Goal: Book appointment/travel/reservation

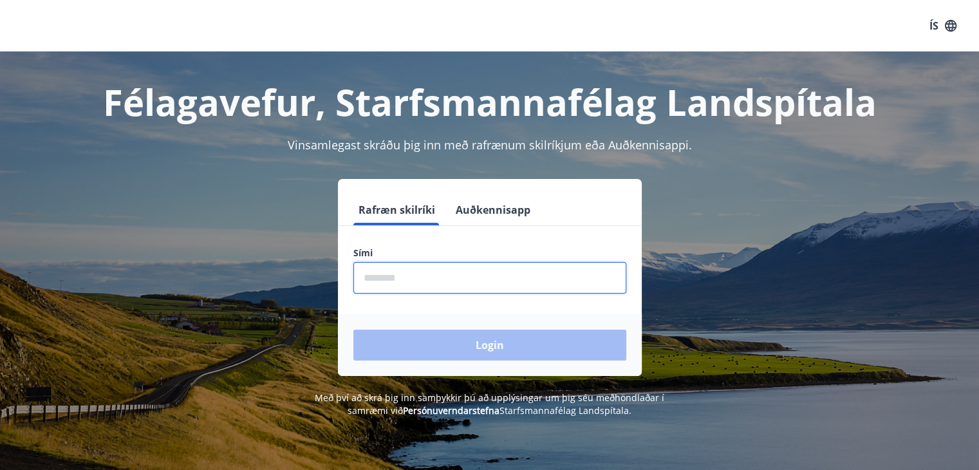
click at [381, 273] on input "phone" at bounding box center [489, 278] width 273 height 32
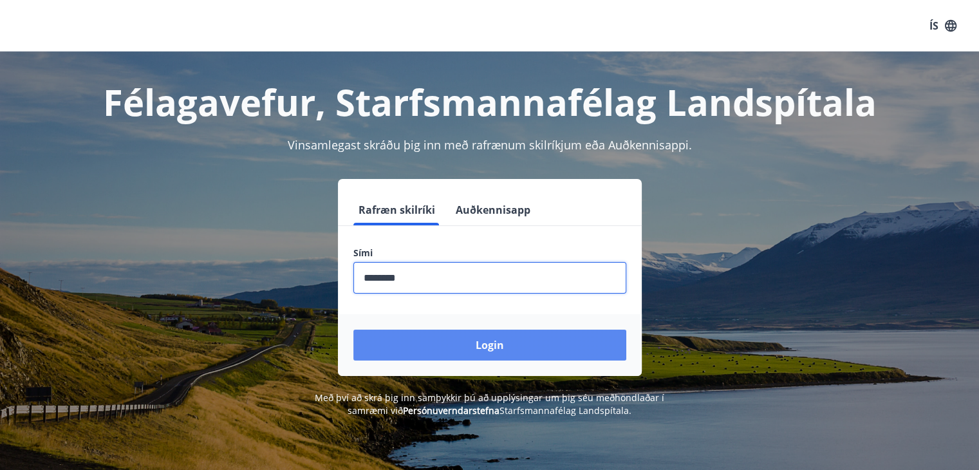
type input "********"
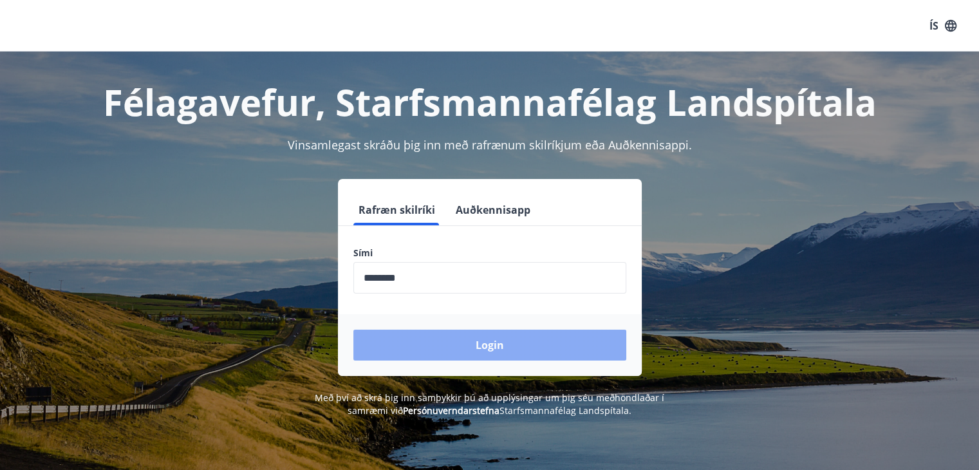
click at [485, 343] on button "Login" at bounding box center [489, 345] width 273 height 31
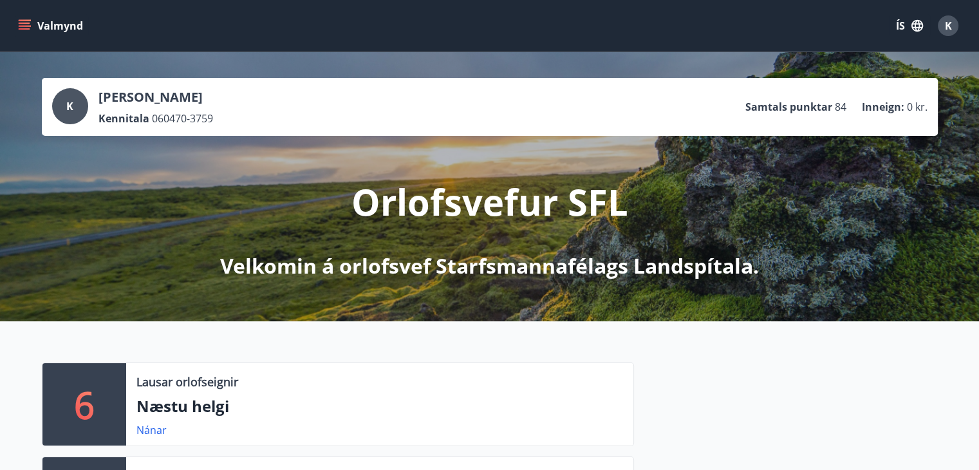
click at [28, 20] on icon "menu" at bounding box center [26, 20] width 14 height 1
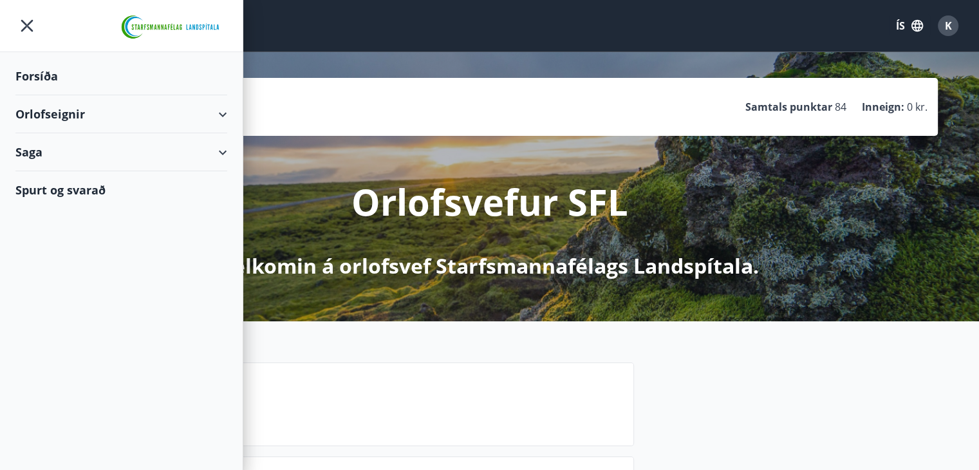
click at [224, 111] on div "Orlofseignir" at bounding box center [121, 114] width 212 height 38
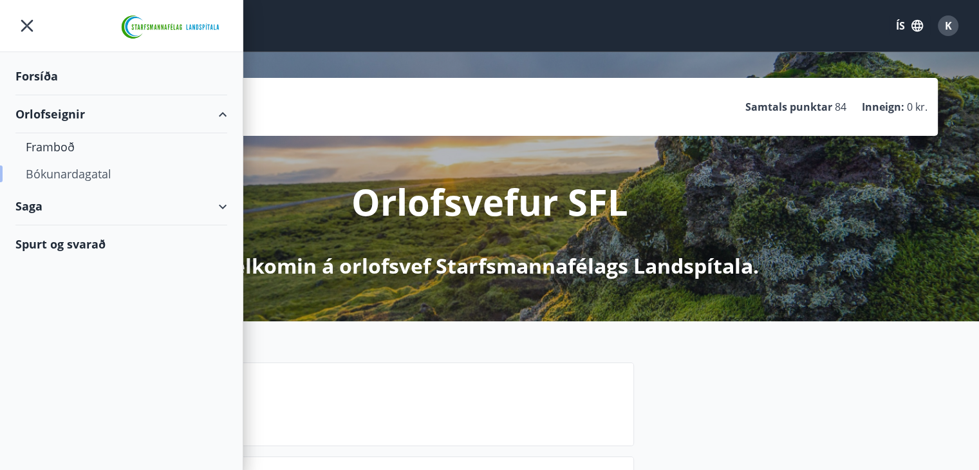
click at [93, 172] on div "Bókunardagatal" at bounding box center [121, 173] width 191 height 27
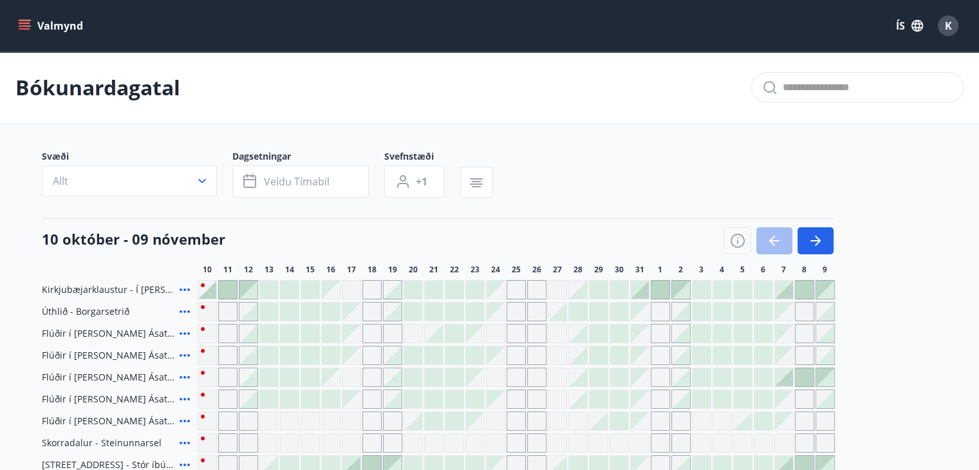
click at [187, 420] on icon at bounding box center [185, 421] width 10 height 3
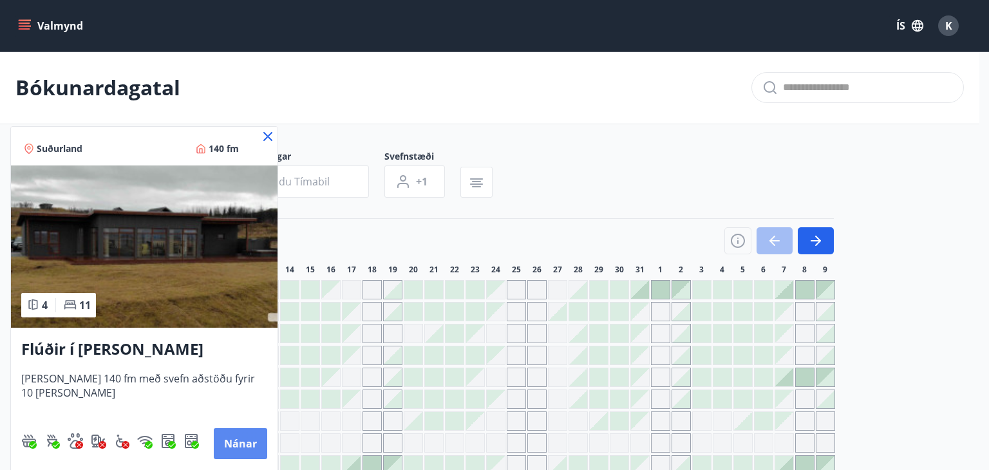
click at [246, 443] on button "Nánar" at bounding box center [240, 443] width 53 height 31
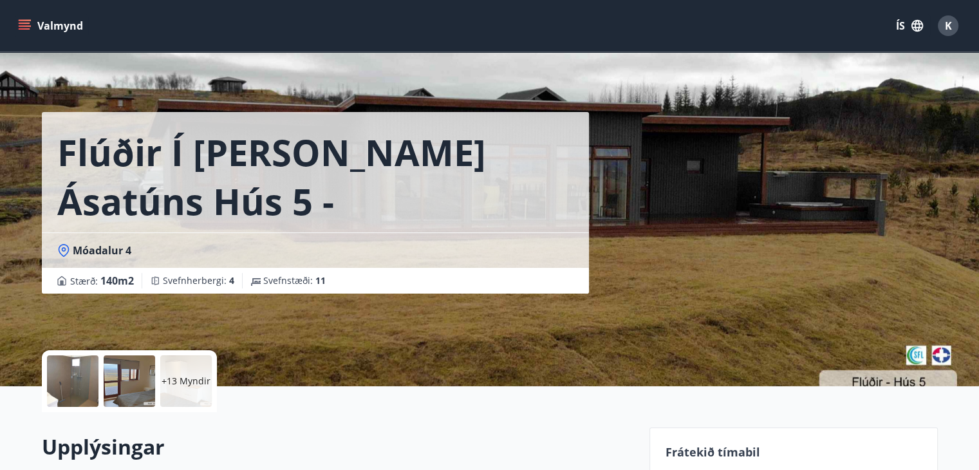
click at [693, 322] on div "Flúðir í landi Ásatúns hús 5 - Móadalur 4 Móadalur 4 Stærð : 140 m2 Svefnherber…" at bounding box center [490, 193] width 896 height 386
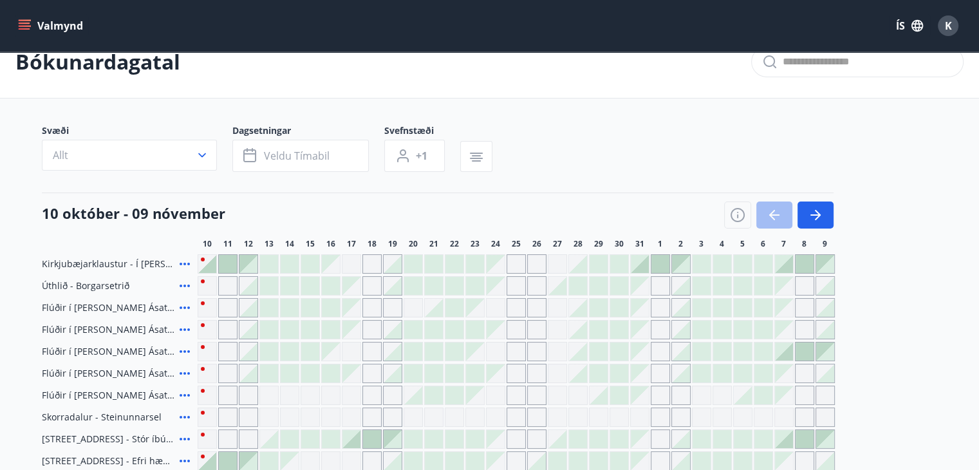
scroll to position [60, 0]
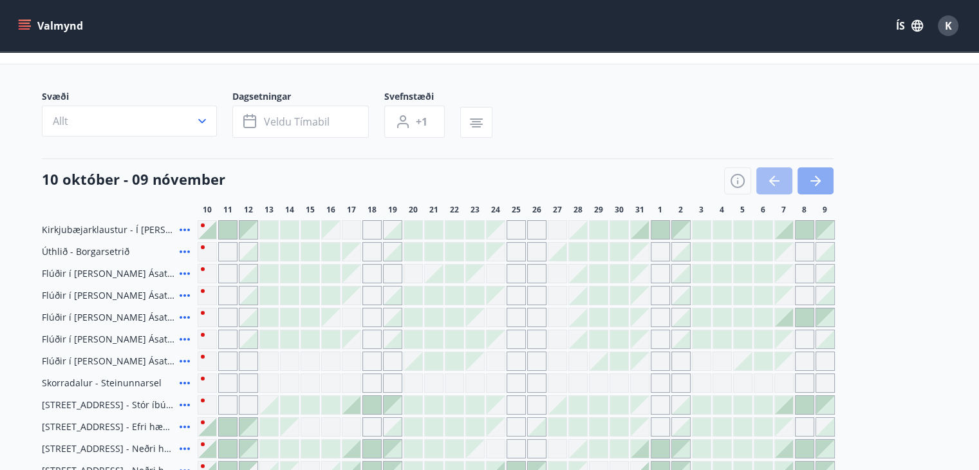
click at [821, 173] on icon "button" at bounding box center [815, 180] width 15 height 15
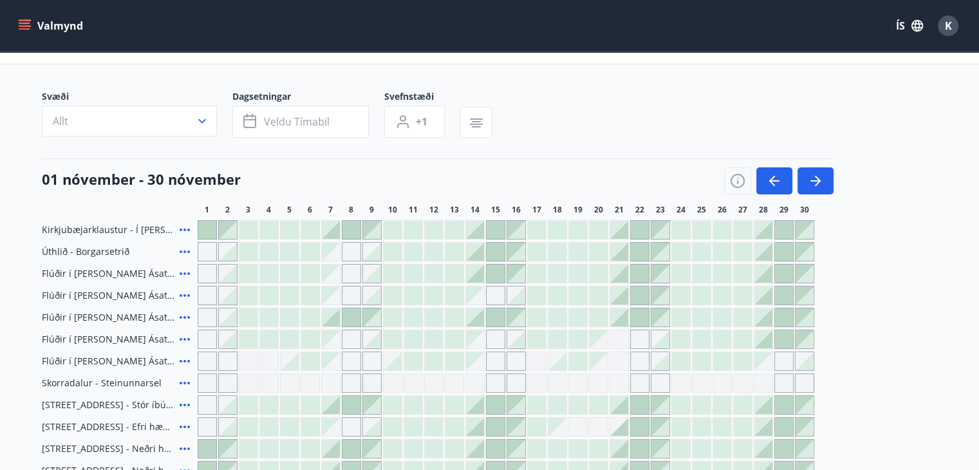
click at [410, 364] on div at bounding box center [413, 361] width 18 height 18
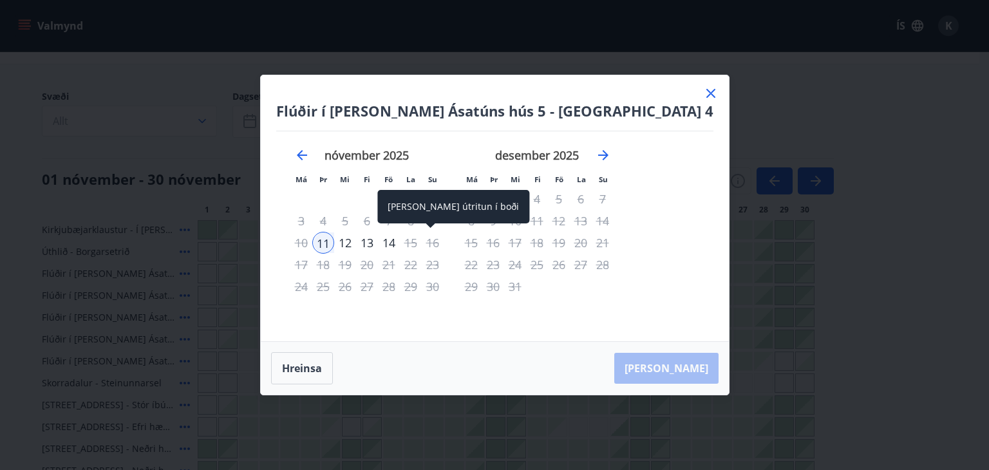
click at [400, 244] on div "14" at bounding box center [389, 243] width 22 height 22
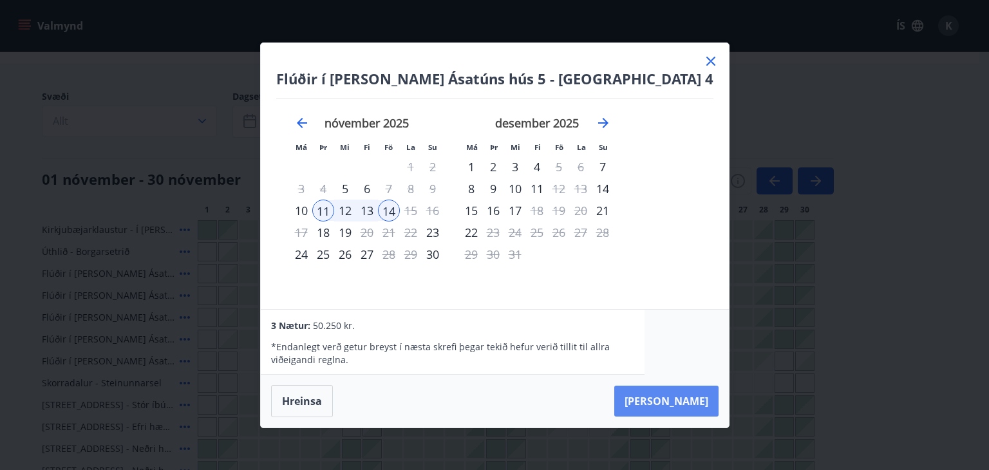
click at [647, 401] on button "Taka Frá" at bounding box center [666, 401] width 104 height 31
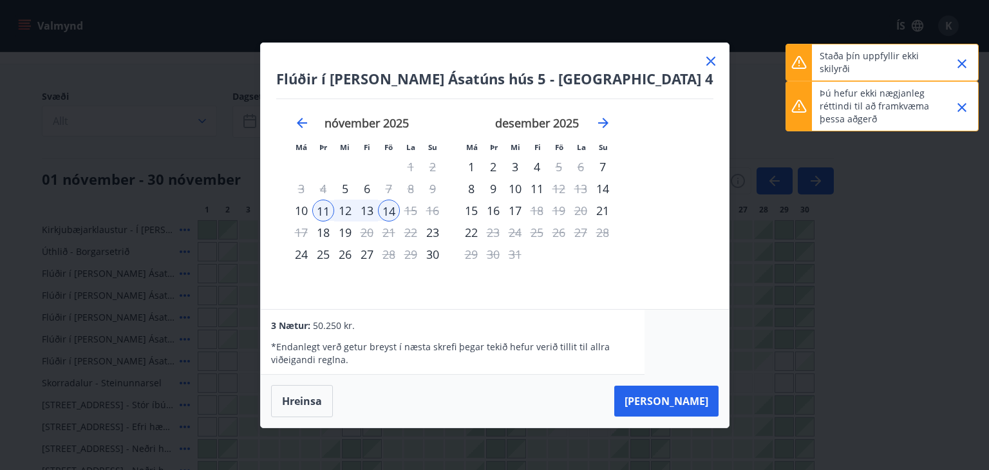
click at [961, 102] on icon "Close" at bounding box center [961, 107] width 15 height 15
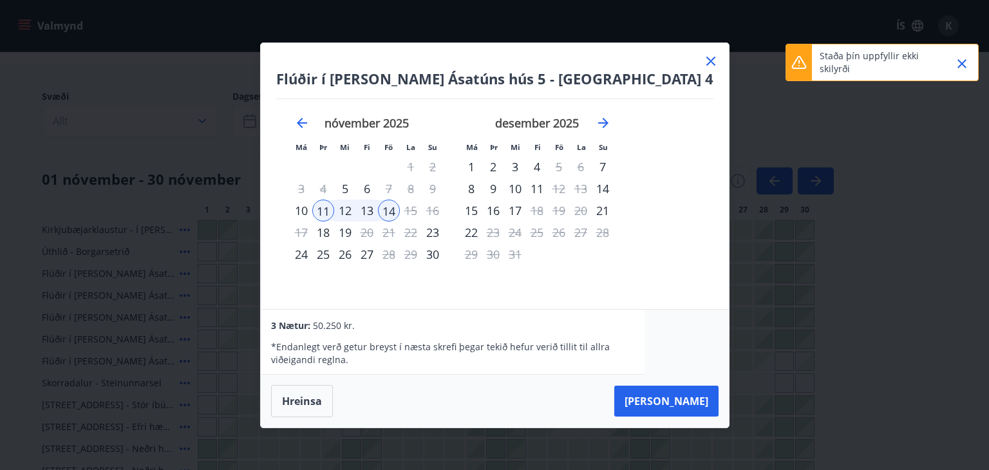
click at [960, 61] on icon "Close" at bounding box center [961, 63] width 15 height 15
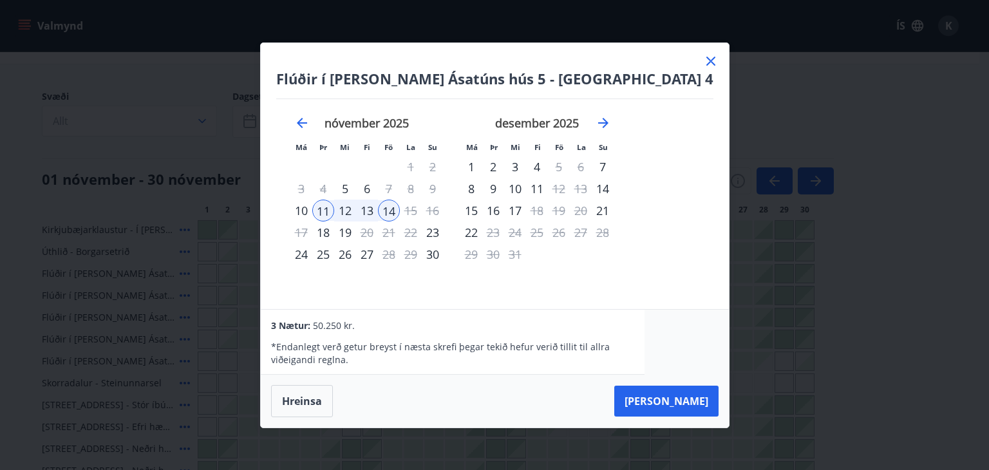
click at [706, 59] on icon at bounding box center [710, 61] width 9 height 9
